Goal: Navigation & Orientation: Find specific page/section

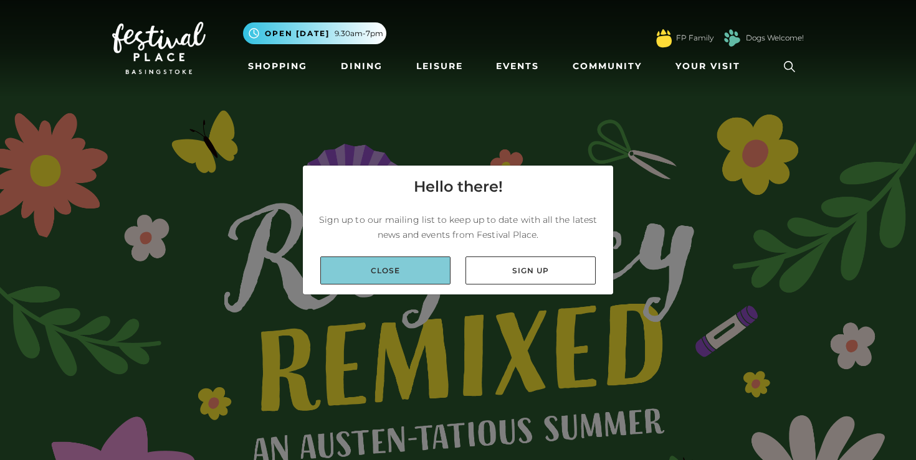
click at [412, 270] on link "Close" at bounding box center [385, 271] width 130 height 28
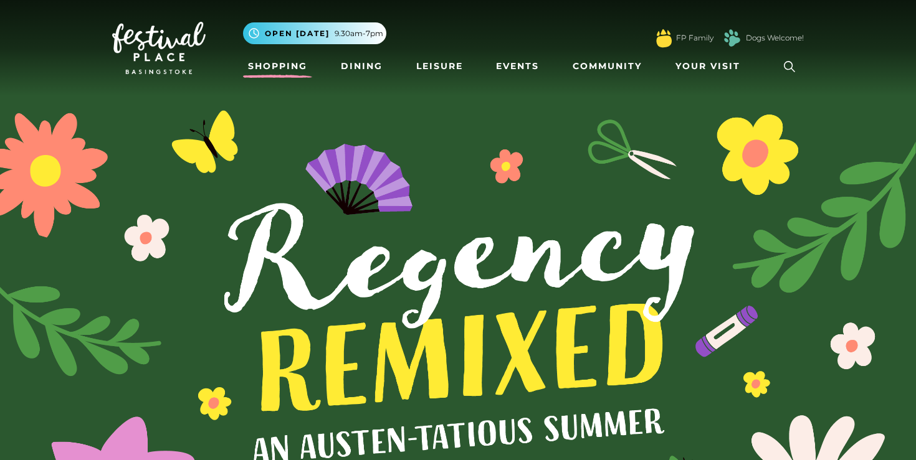
click at [273, 65] on link "Shopping" at bounding box center [277, 66] width 69 height 23
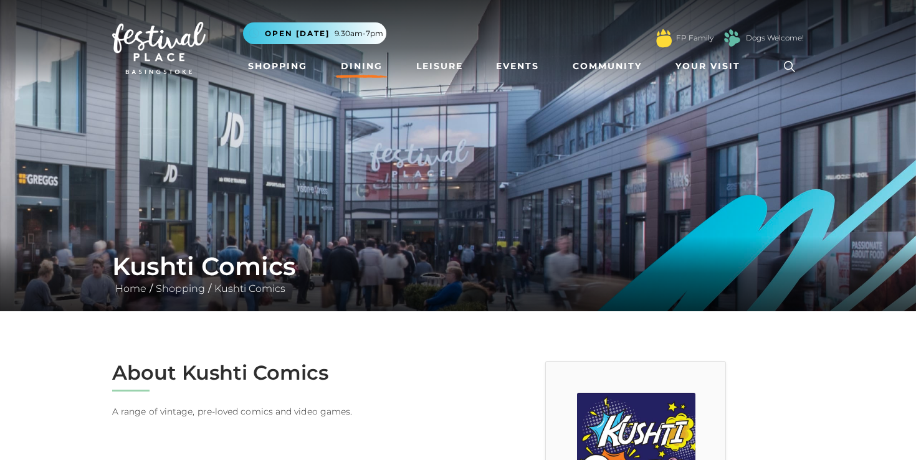
click at [365, 70] on link "Dining" at bounding box center [362, 66] width 52 height 23
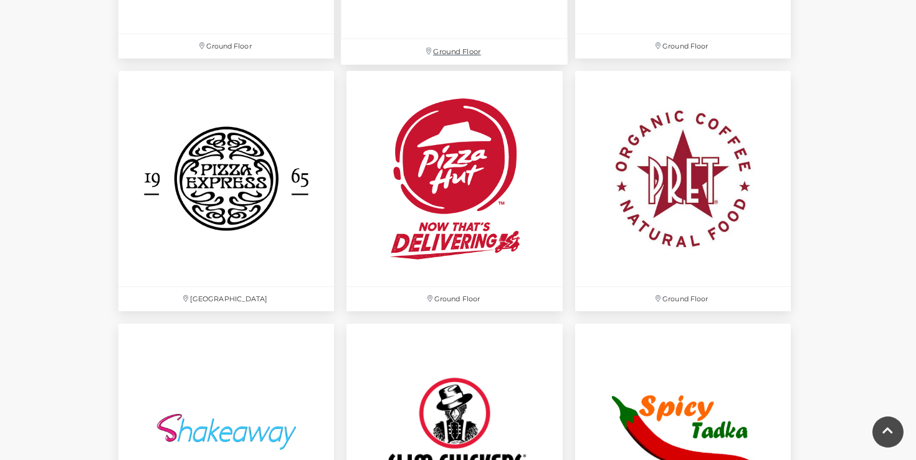
scroll to position [3297, 0]
